Goal: Information Seeking & Learning: Learn about a topic

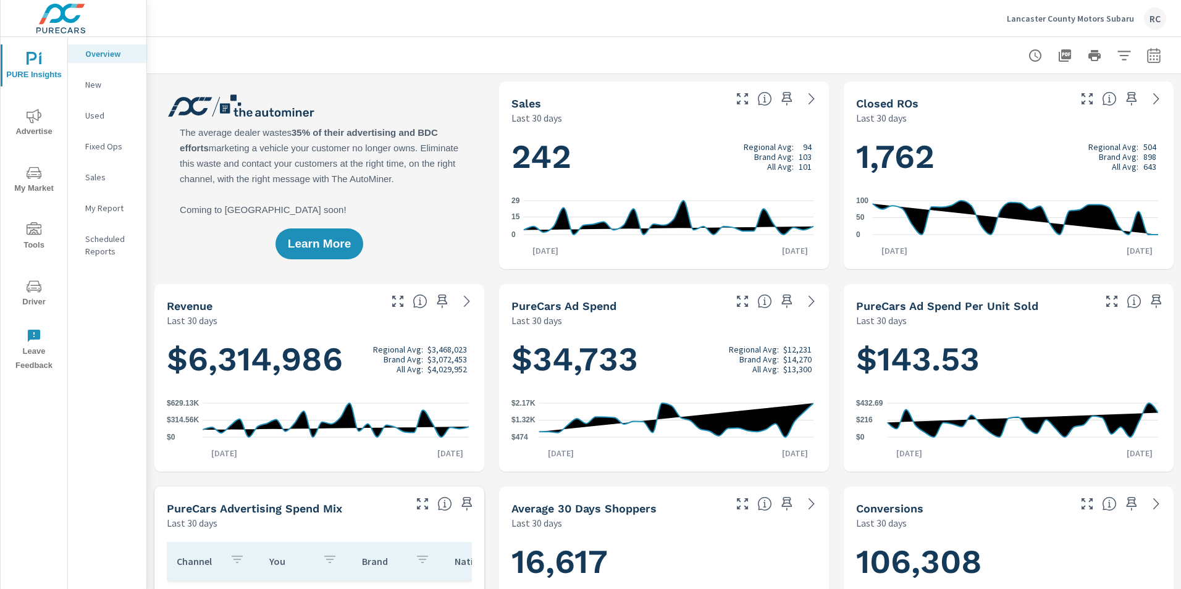
click at [39, 119] on icon "nav menu" at bounding box center [34, 116] width 15 height 15
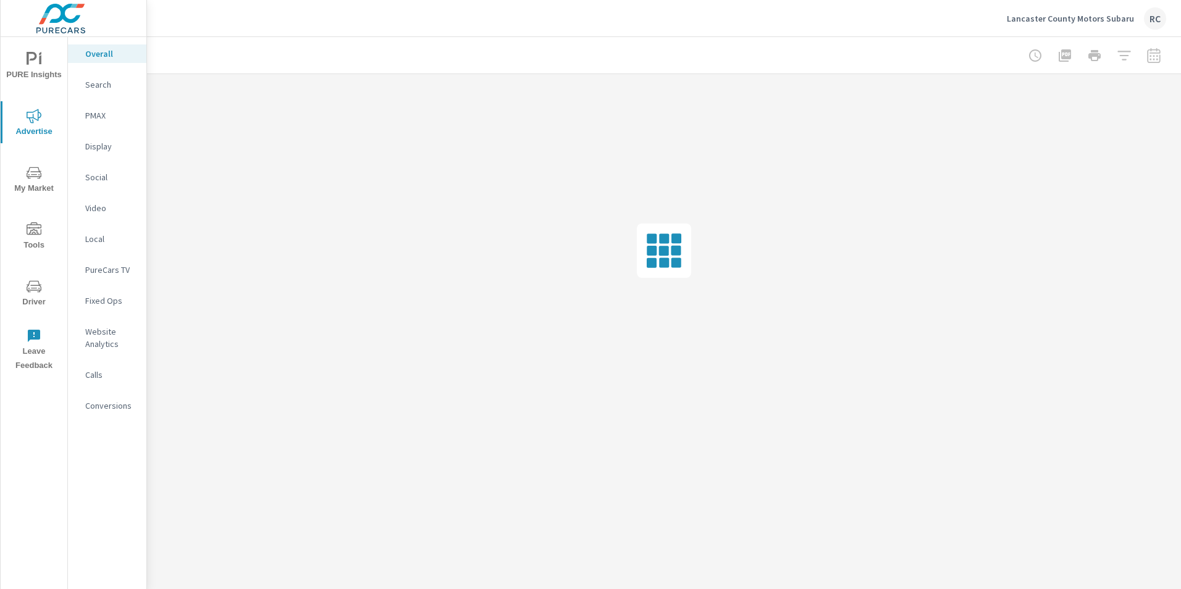
click at [101, 82] on p "Search" at bounding box center [110, 84] width 51 height 12
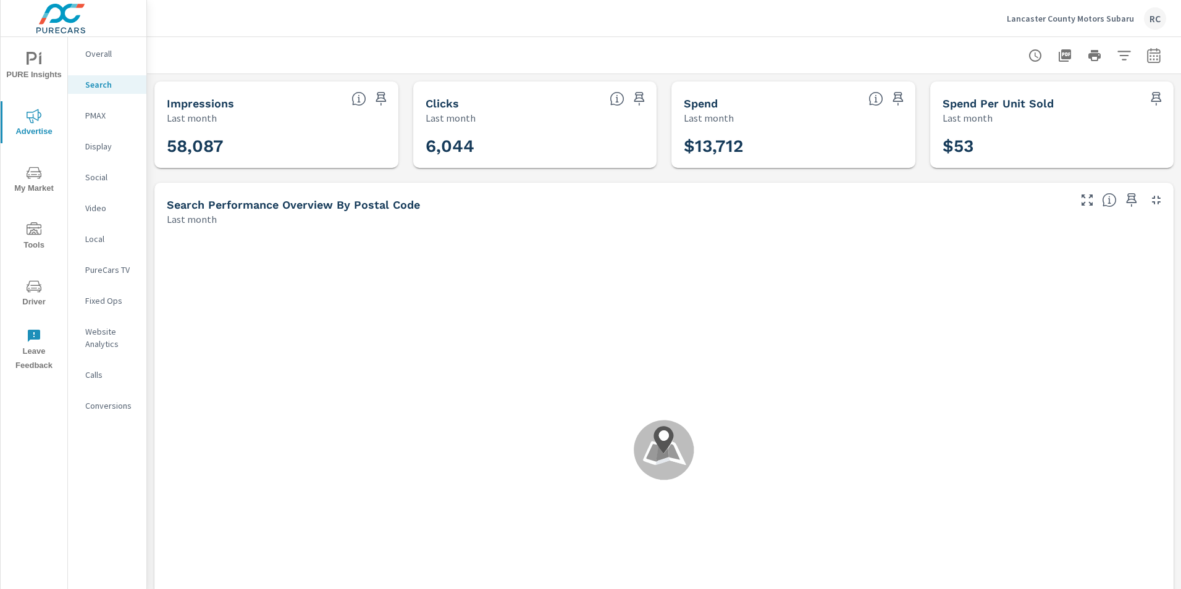
scroll to position [463, 0]
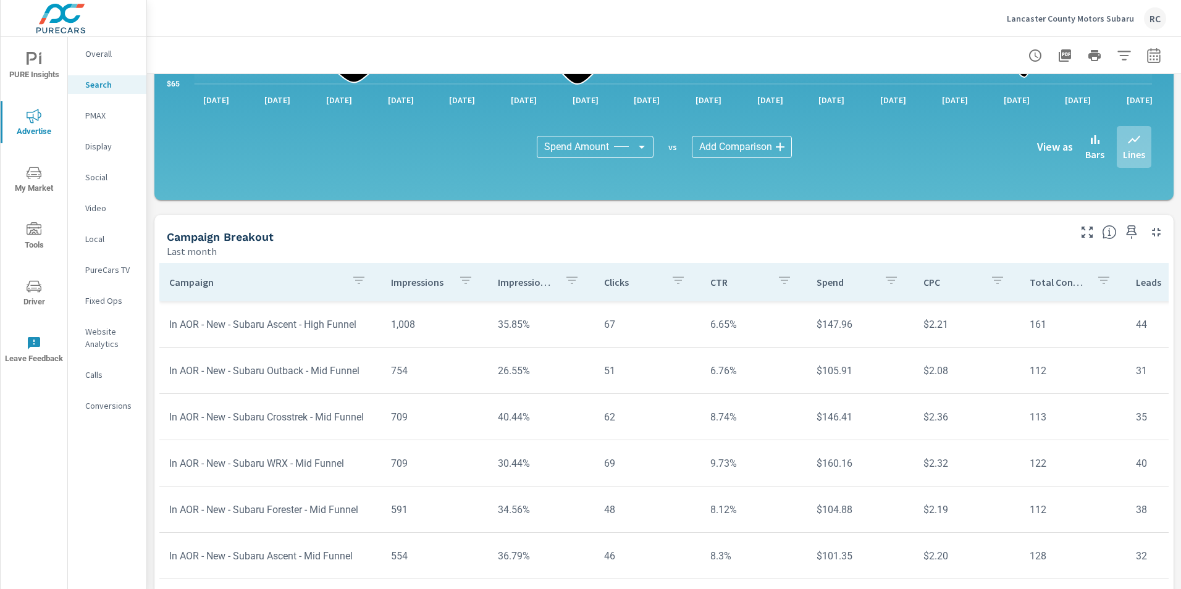
scroll to position [802, 0]
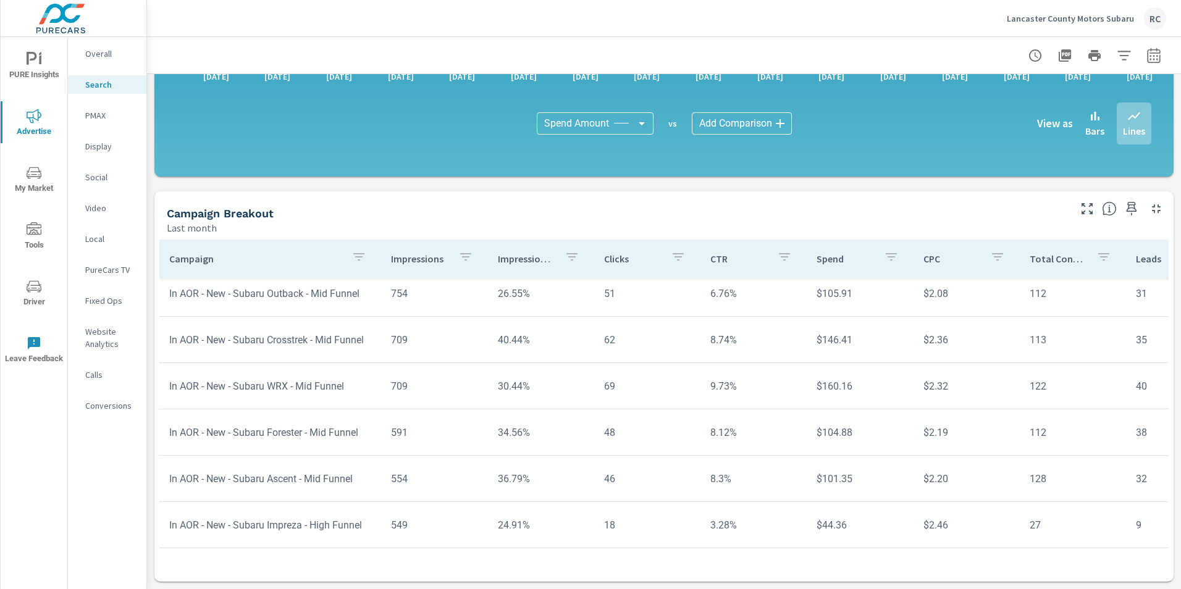
scroll to position [649, 0]
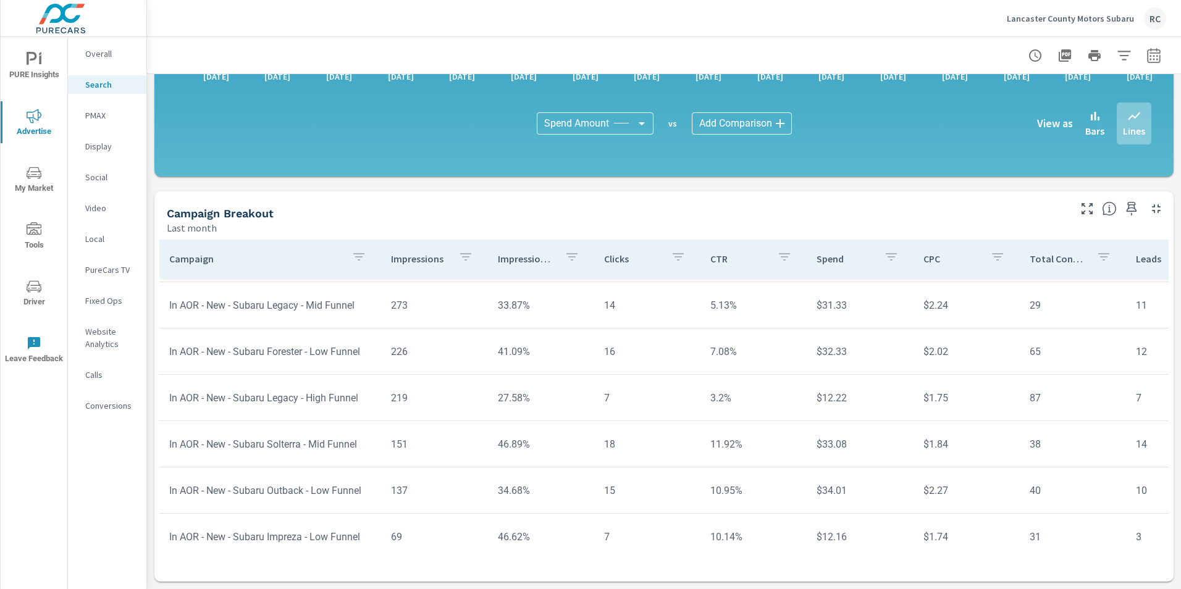
scroll to position [896, 0]
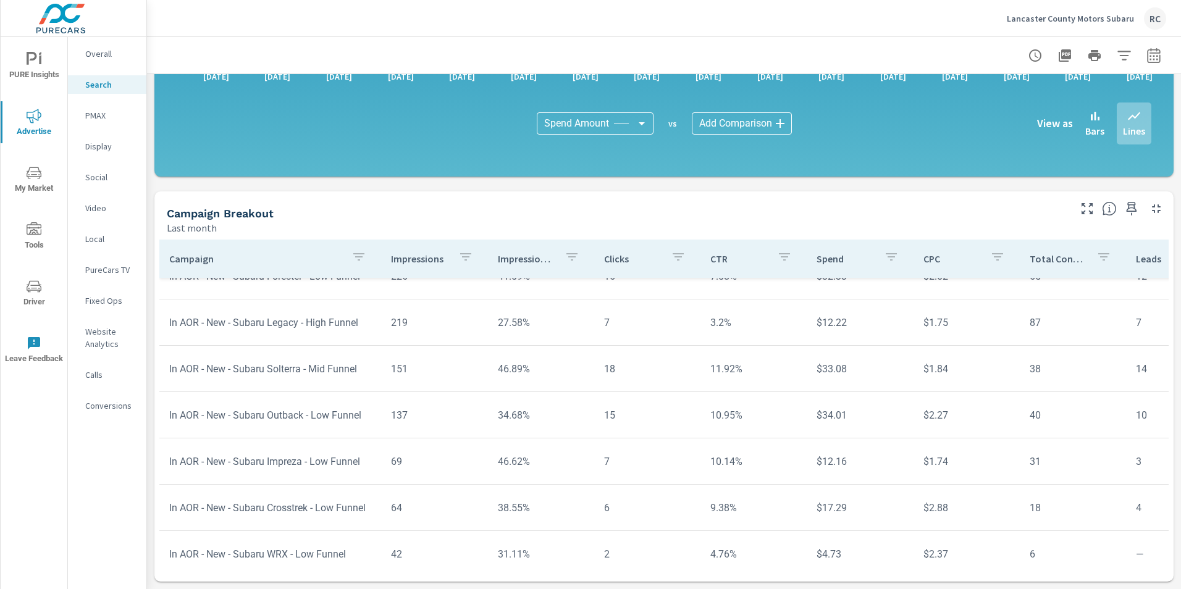
scroll to position [1019, 0]
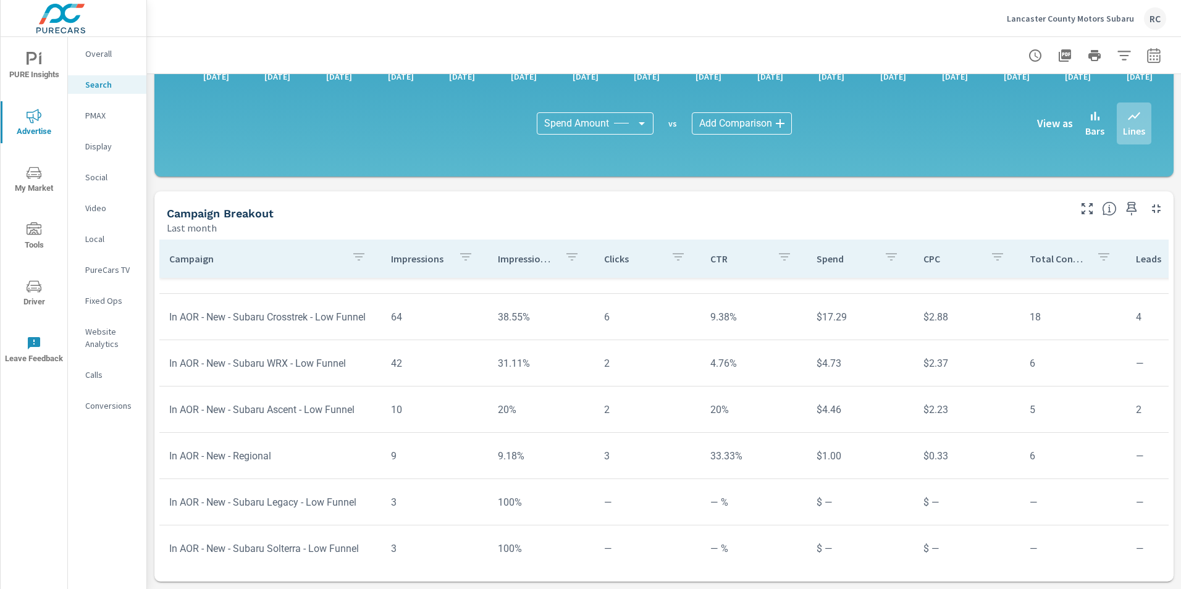
scroll to position [1143, 0]
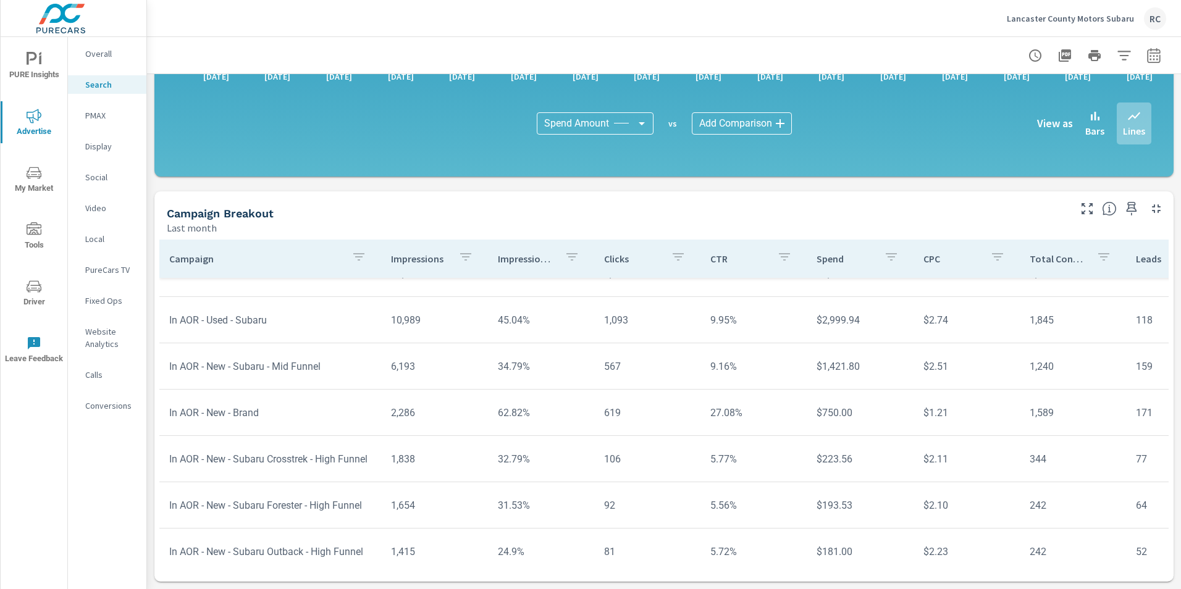
scroll to position [116, 0]
